Goal: Find specific page/section: Find specific page/section

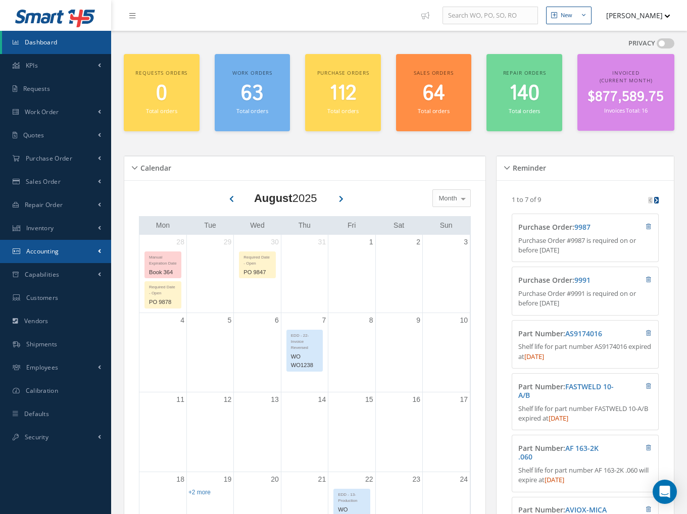
click at [47, 245] on link "Accounting" at bounding box center [55, 251] width 111 height 23
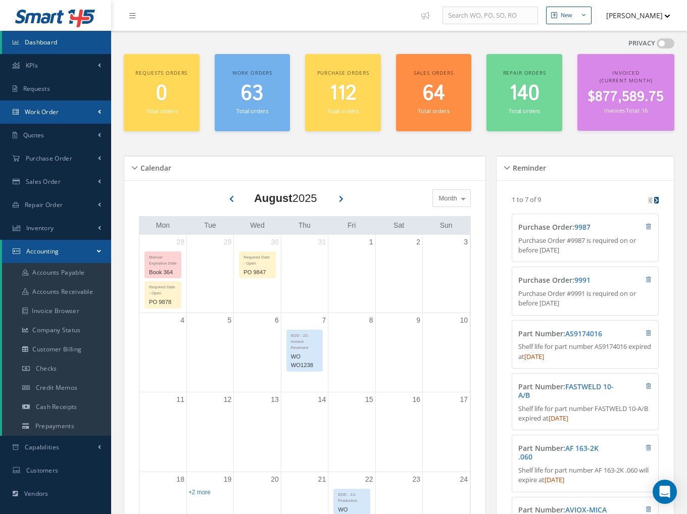
click at [62, 113] on link "Work Order" at bounding box center [55, 111] width 111 height 23
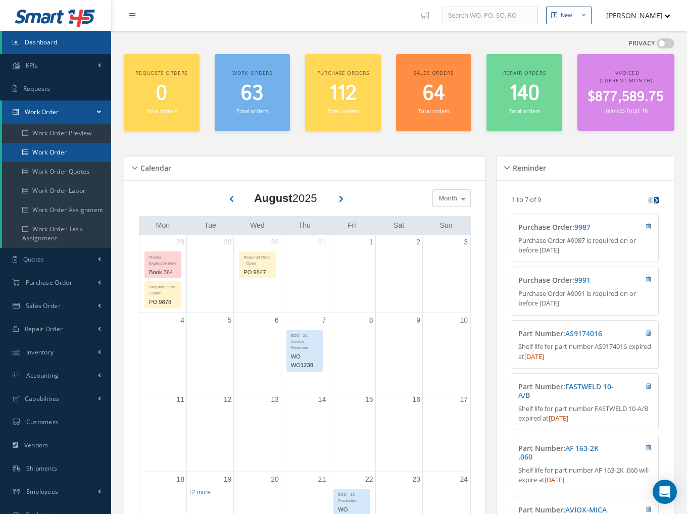
click at [57, 148] on link "Work Order" at bounding box center [56, 152] width 109 height 19
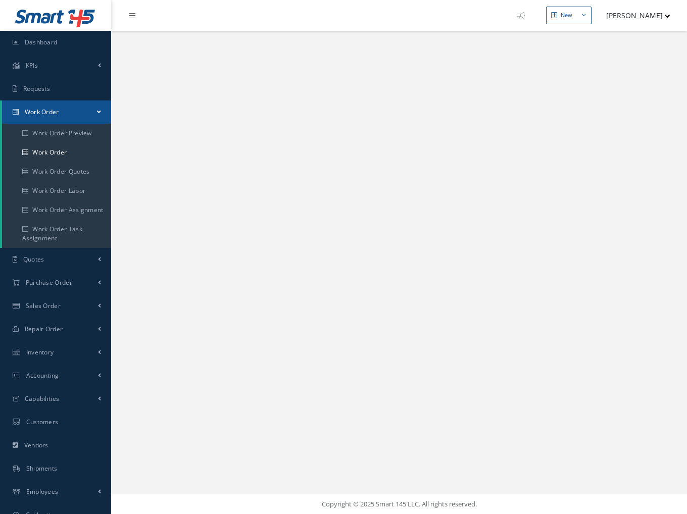
select select "25"
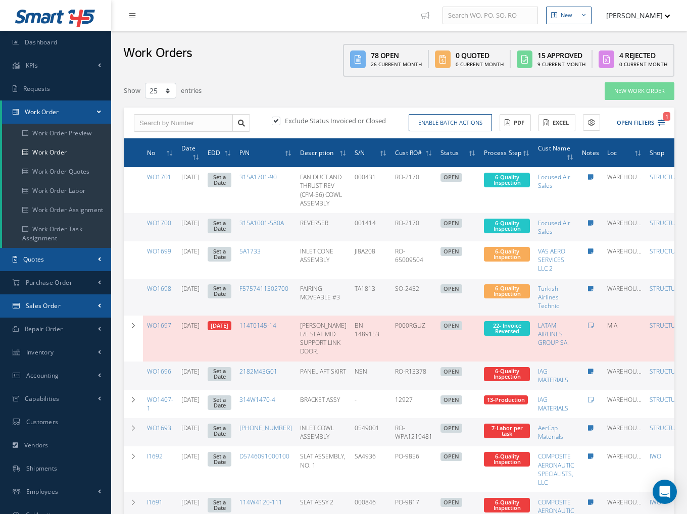
drag, startPoint x: 46, startPoint y: 249, endPoint x: 30, endPoint y: 254, distance: 17.4
click at [46, 249] on link "Quotes" at bounding box center [55, 259] width 111 height 23
